Goal: Book appointment/travel/reservation

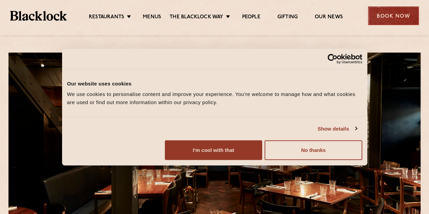
click at [390, 14] on div "Book Now" at bounding box center [393, 15] width 51 height 19
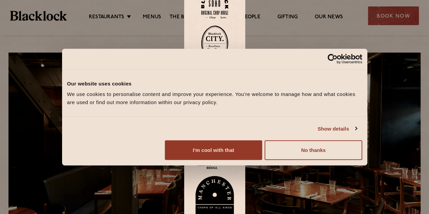
click at [215, 10] on img at bounding box center [214, 4] width 27 height 27
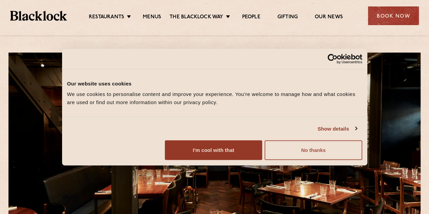
click at [354, 160] on button "No thanks" at bounding box center [313, 150] width 97 height 20
